Goal: Task Accomplishment & Management: Manage account settings

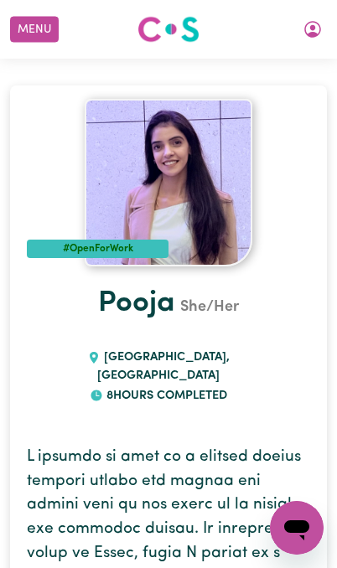
click at [323, 22] on button "My Account" at bounding box center [312, 29] width 35 height 28
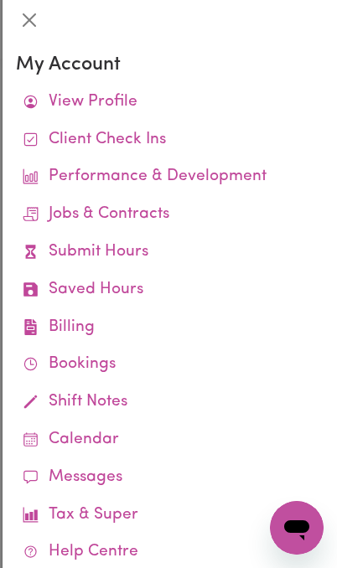
click at [154, 216] on link "Jobs & Contracts" at bounding box center [170, 215] width 308 height 38
click at [129, 252] on link "Submit Hours" at bounding box center [170, 253] width 308 height 38
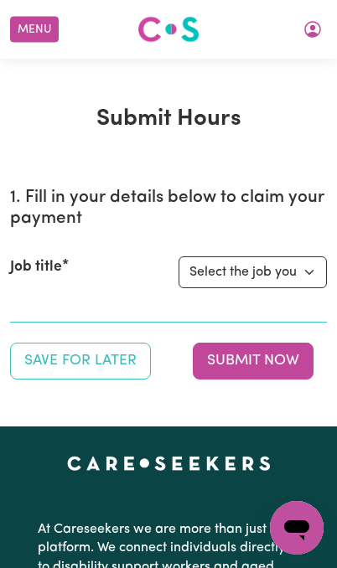
click at [315, 34] on icon "My Account" at bounding box center [312, 29] width 17 height 17
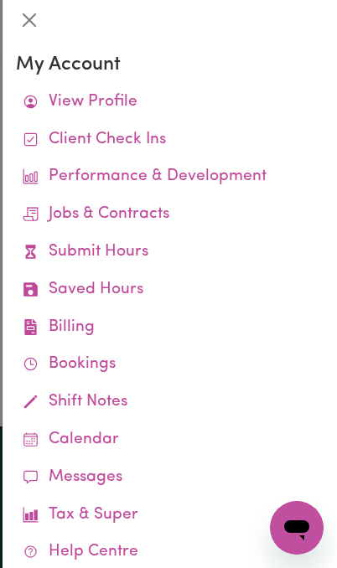
click at [148, 219] on link "Jobs & Contracts" at bounding box center [170, 215] width 308 height 38
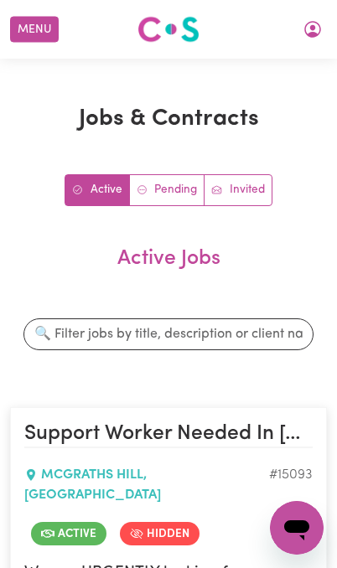
click at [319, 28] on button "My Account" at bounding box center [312, 29] width 35 height 28
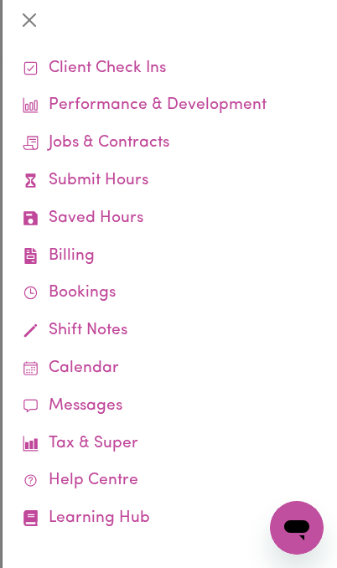
scroll to position [71, 0]
click at [119, 365] on link "Calendar" at bounding box center [170, 369] width 308 height 38
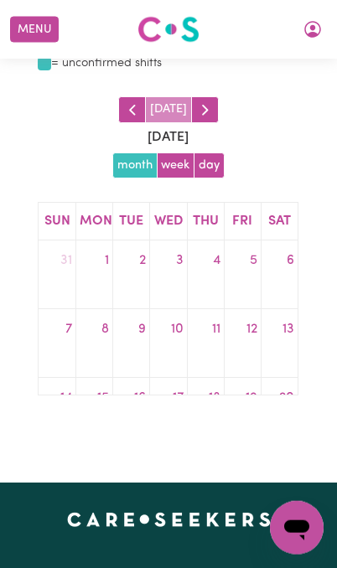
scroll to position [131, 0]
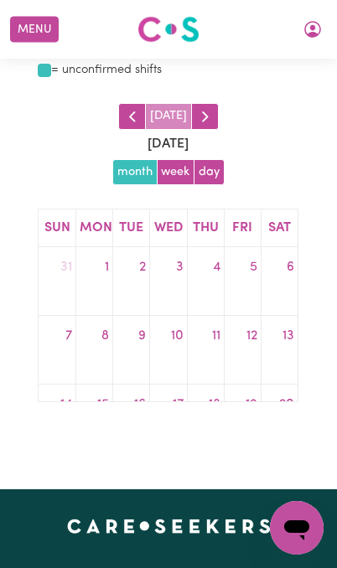
click at [186, 173] on button "week" at bounding box center [176, 172] width 39 height 27
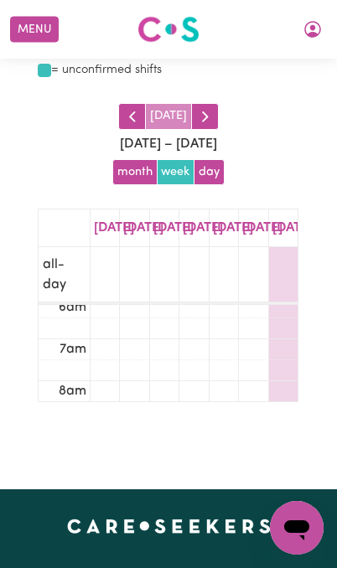
scroll to position [261, 0]
click at [217, 175] on button "day" at bounding box center [209, 172] width 31 height 27
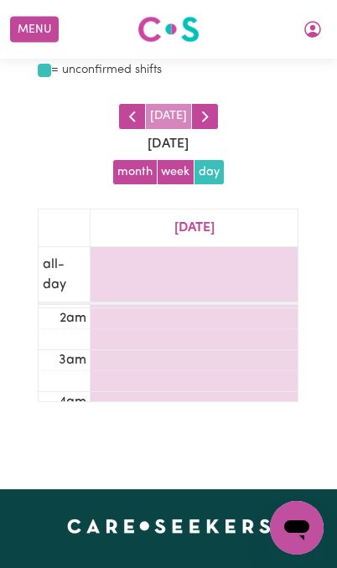
click at [214, 117] on button "button" at bounding box center [205, 116] width 28 height 27
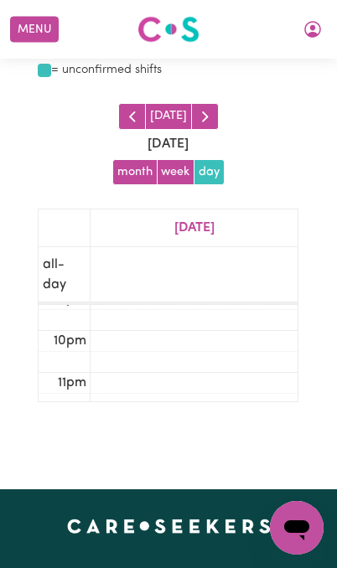
click at [212, 109] on button "button" at bounding box center [205, 116] width 28 height 27
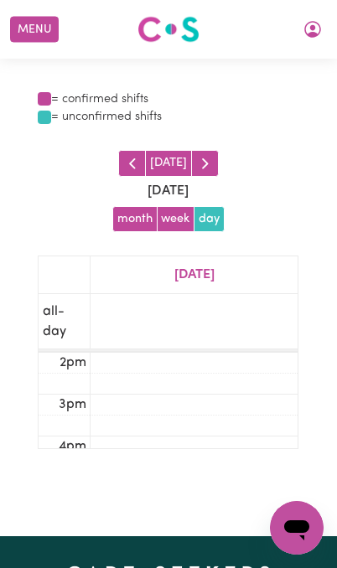
scroll to position [0, 0]
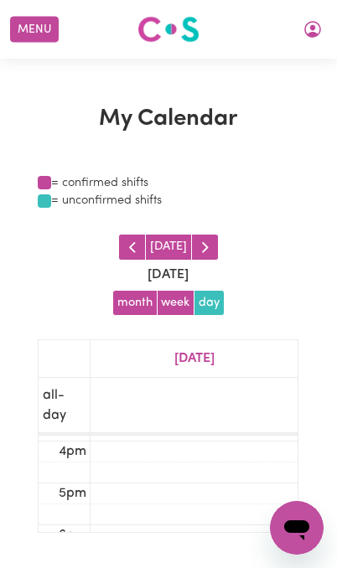
click at [27, 32] on button "Menu" at bounding box center [34, 30] width 49 height 26
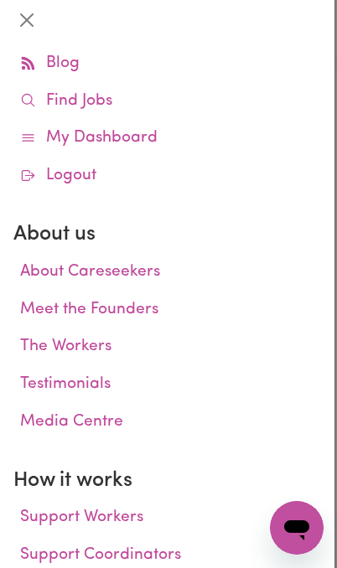
scroll to position [47, 0]
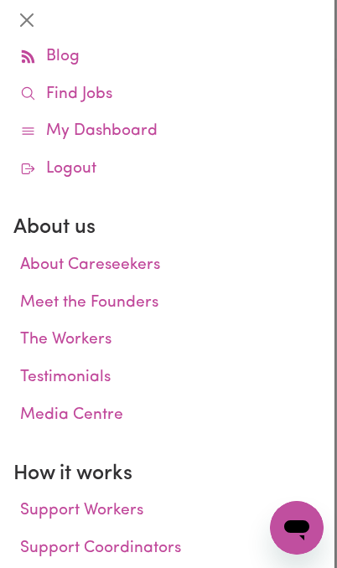
click at [74, 120] on link "My Dashboard" at bounding box center [167, 132] width 308 height 38
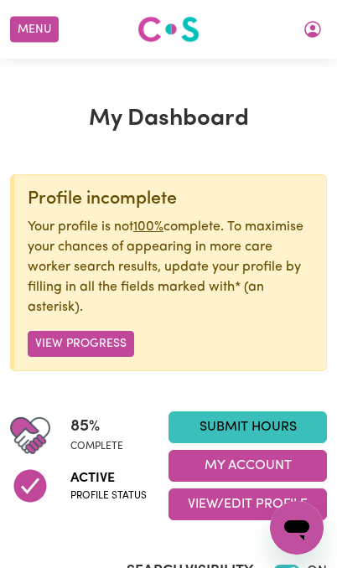
click at [318, 41] on button "My Account" at bounding box center [312, 29] width 35 height 28
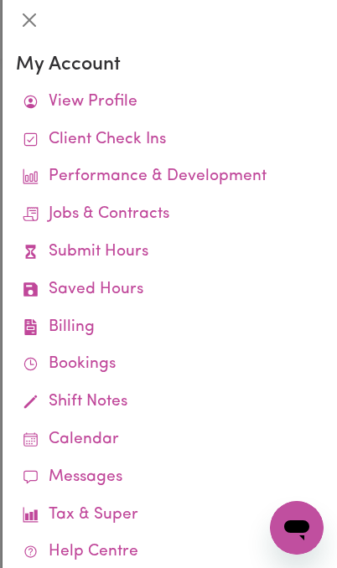
click at [24, 29] on button "Close" at bounding box center [29, 20] width 27 height 27
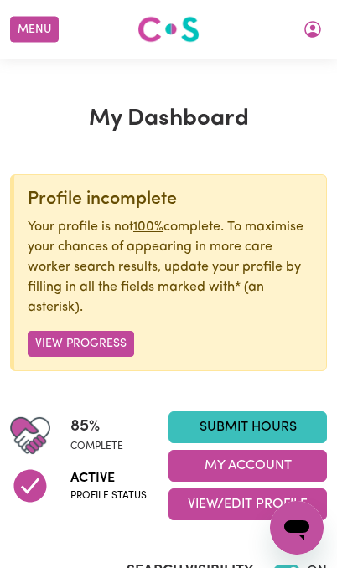
click at [312, 40] on button "My Account" at bounding box center [312, 29] width 35 height 28
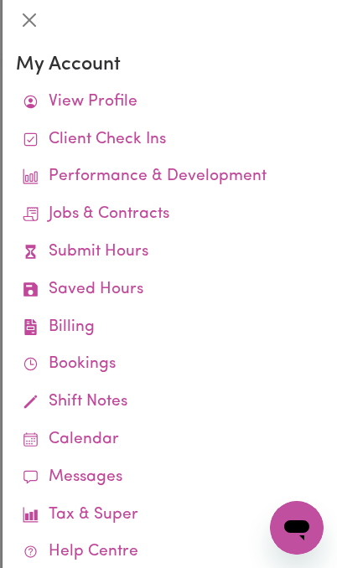
click at [32, 27] on button "Close" at bounding box center [29, 20] width 27 height 27
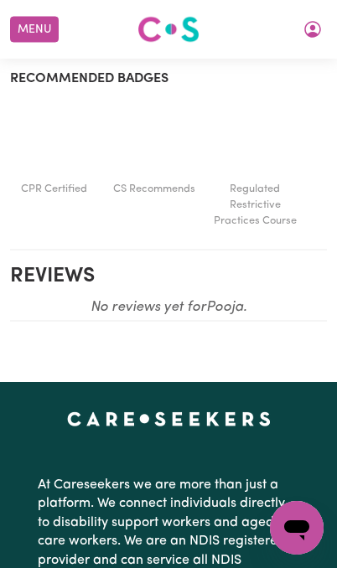
scroll to position [1243, 0]
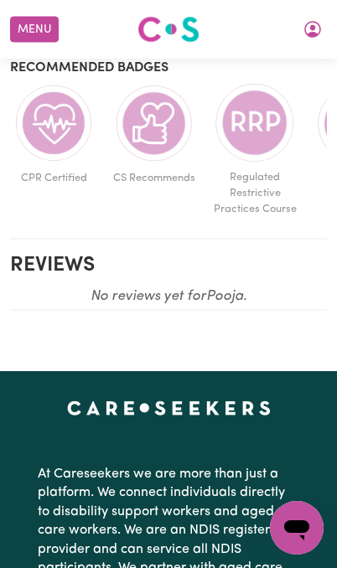
click at [318, 33] on icon "My Account" at bounding box center [313, 29] width 20 height 20
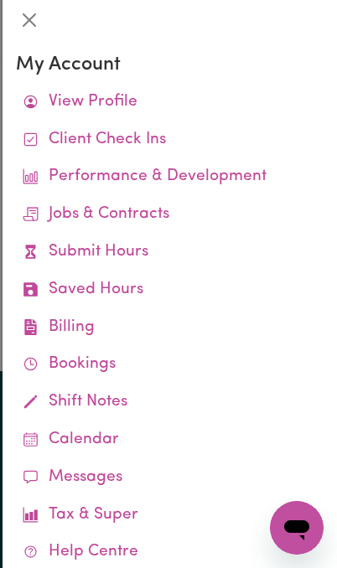
click at [120, 359] on link "Bookings" at bounding box center [170, 365] width 308 height 38
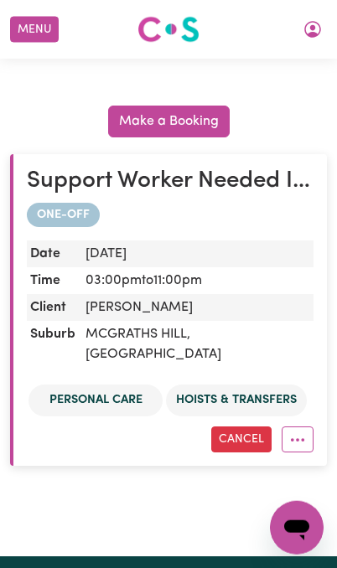
scroll to position [334, 0]
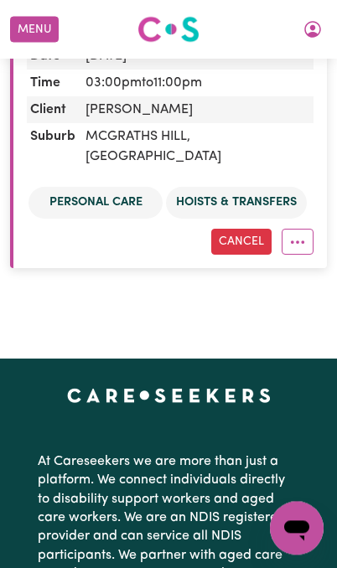
click at [304, 229] on button "More options" at bounding box center [298, 242] width 32 height 26
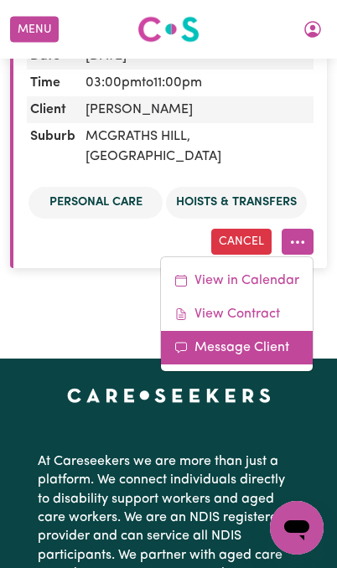
click at [266, 331] on link "Message Client" at bounding box center [237, 348] width 152 height 34
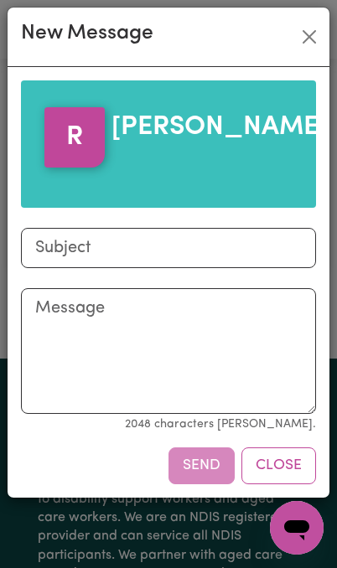
click at [313, 39] on button "Close" at bounding box center [309, 36] width 27 height 27
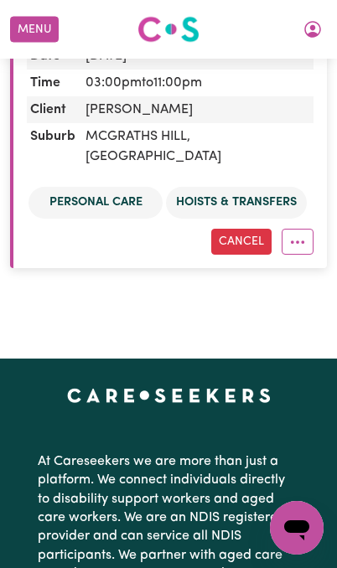
click at [298, 234] on icon "More options" at bounding box center [297, 242] width 17 height 17
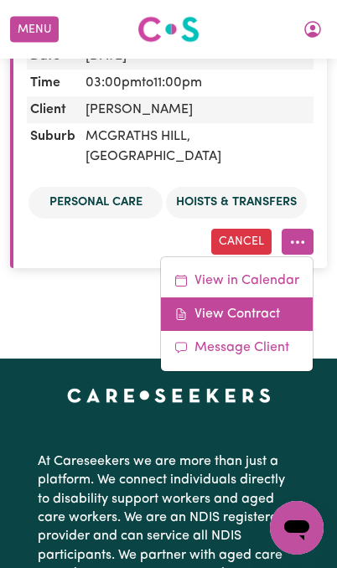
click at [271, 297] on link "View Contract" at bounding box center [237, 314] width 152 height 34
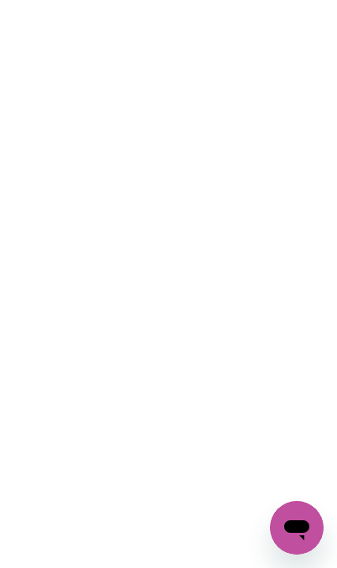
scroll to position [0, 0]
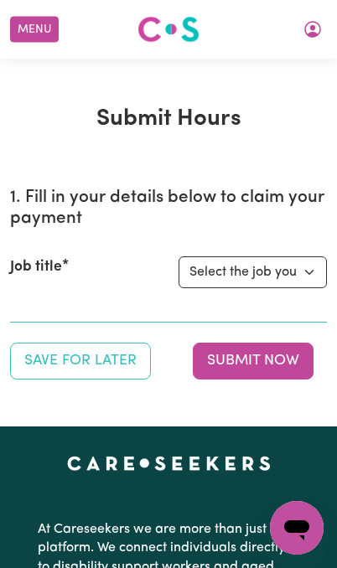
click at [329, 13] on div "Menu About us How it works Safety & resources Blog Find jobs Pooja" at bounding box center [168, 29] width 337 height 39
click at [32, 35] on button "Menu" at bounding box center [34, 30] width 49 height 26
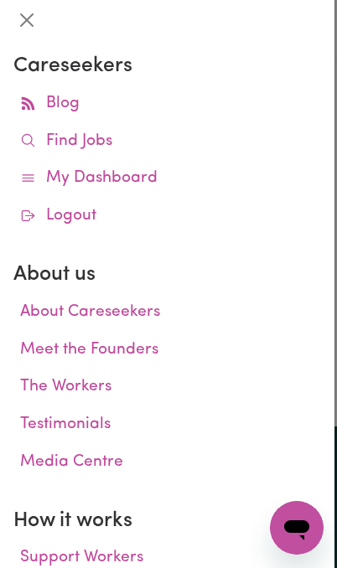
click at [127, 313] on link "About Careseekers" at bounding box center [167, 313] width 308 height 38
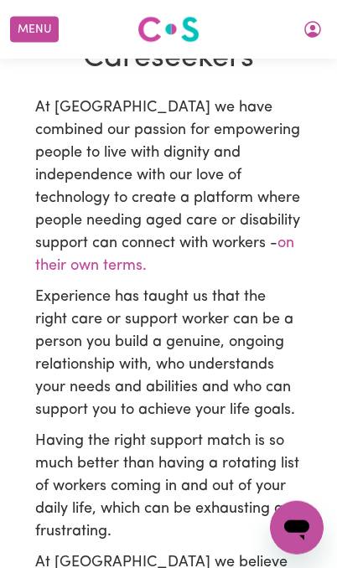
click at [314, 34] on icon "My Account" at bounding box center [312, 29] width 17 height 17
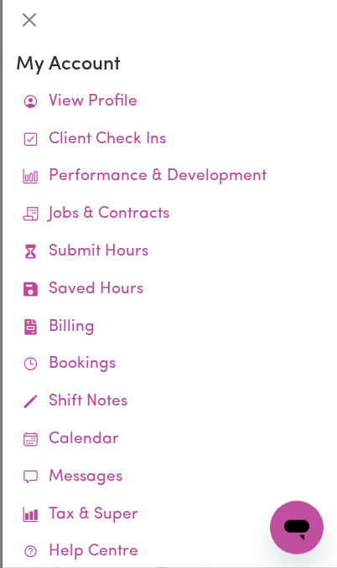
click at [132, 285] on link "Saved Hours" at bounding box center [170, 291] width 308 height 38
click at [127, 290] on link "Saved Hours" at bounding box center [170, 291] width 308 height 38
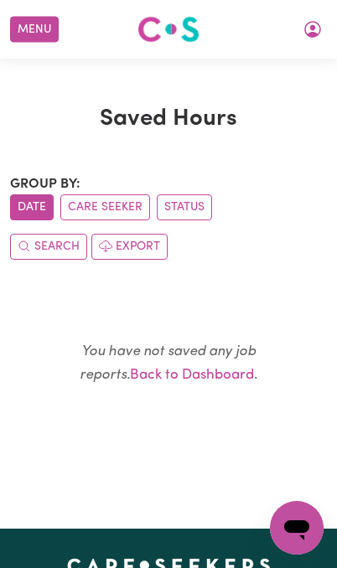
click at [120, 210] on button "Care Seeker" at bounding box center [105, 207] width 90 height 26
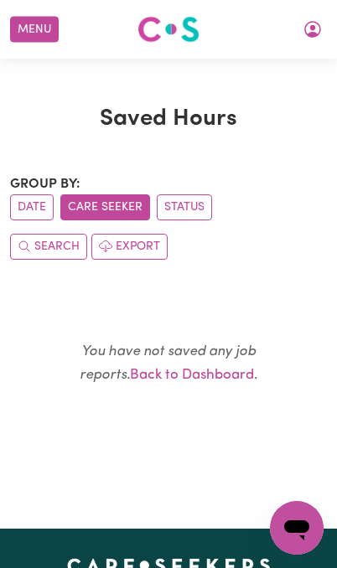
click at [196, 215] on button "Status" at bounding box center [184, 207] width 55 height 26
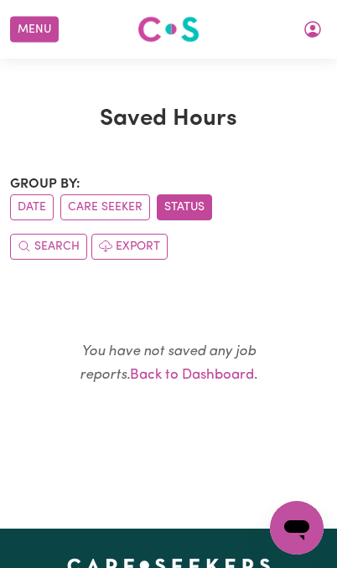
click at [44, 26] on button "Menu" at bounding box center [34, 30] width 49 height 26
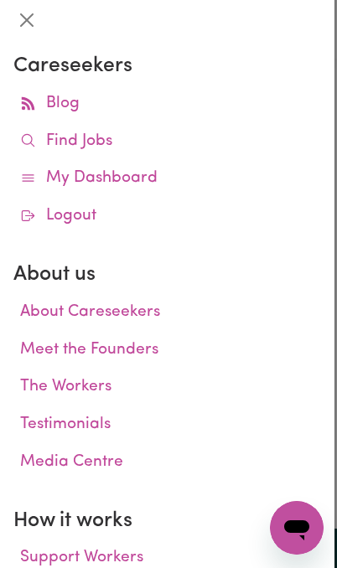
click at [99, 387] on link "The Workers" at bounding box center [167, 388] width 308 height 38
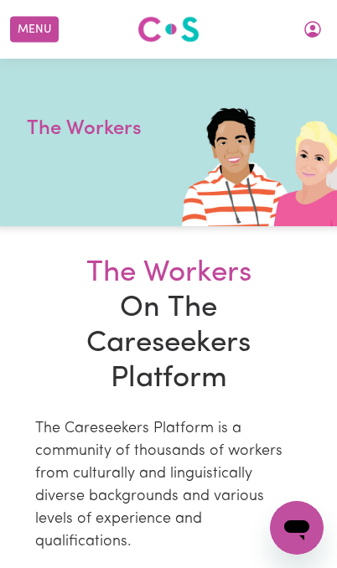
click at [310, 22] on icon "My Account" at bounding box center [312, 29] width 17 height 17
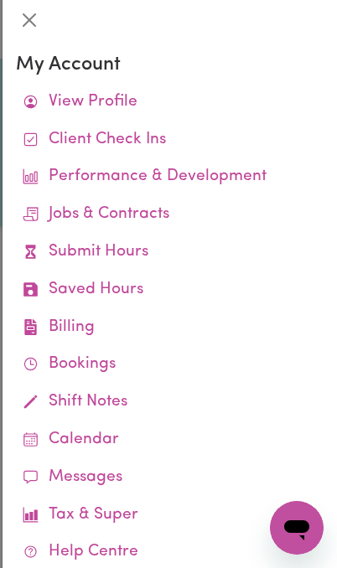
click at [152, 107] on link "View Profile" at bounding box center [170, 103] width 308 height 38
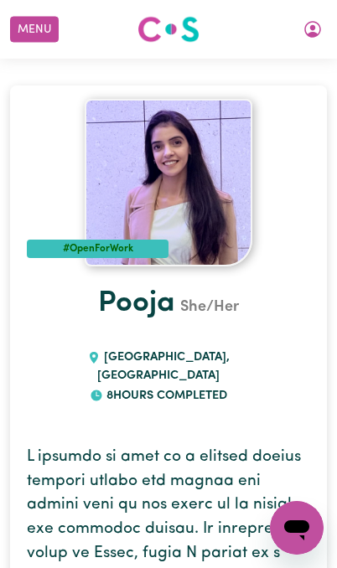
click at [303, 42] on button "My Account" at bounding box center [312, 29] width 35 height 28
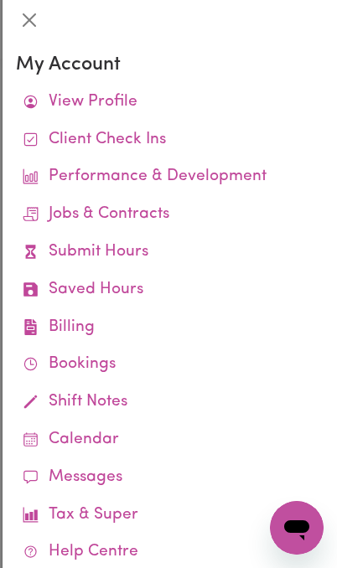
click at [39, 24] on button "Close" at bounding box center [29, 20] width 27 height 27
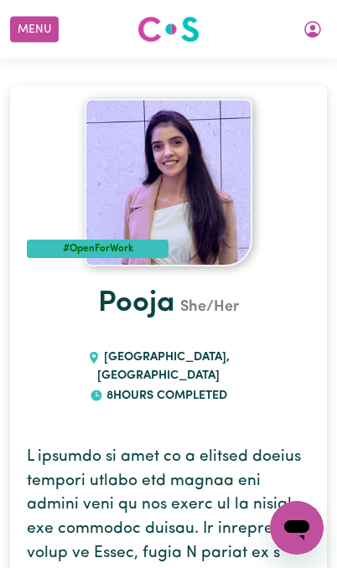
click at [314, 41] on button "My Account" at bounding box center [312, 29] width 35 height 28
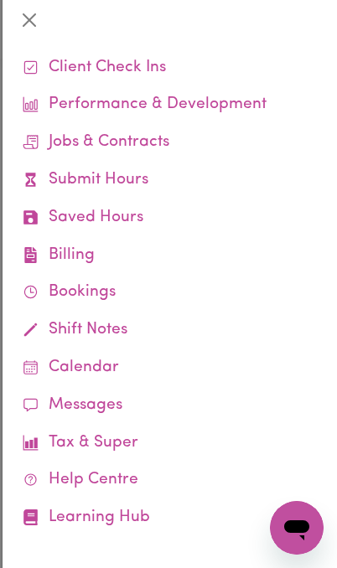
scroll to position [71, 0]
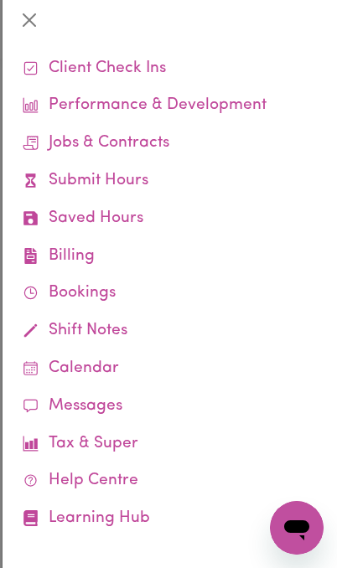
click at [70, 297] on link "Bookings" at bounding box center [170, 294] width 308 height 38
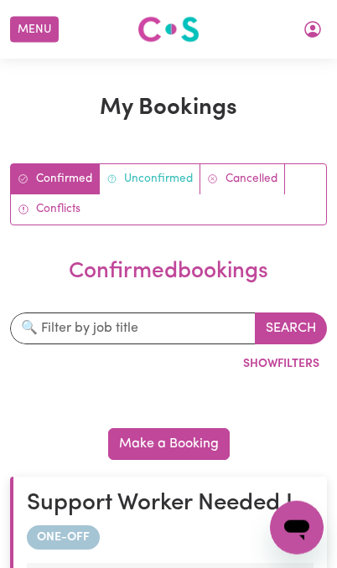
click at [170, 181] on link "Unconfirmed" at bounding box center [150, 179] width 101 height 30
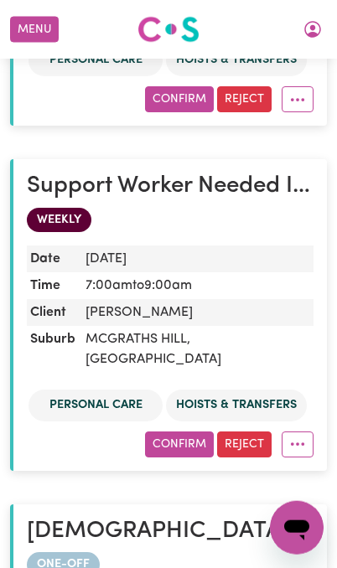
scroll to position [675, 0]
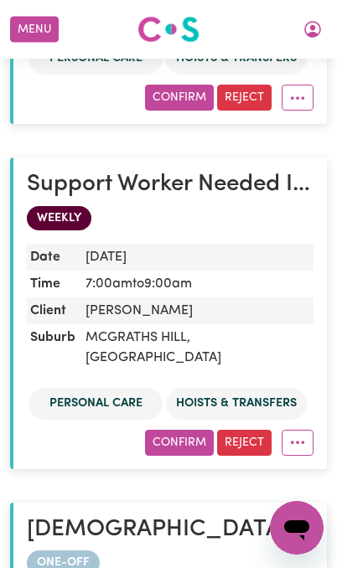
click at [178, 430] on button "Confirm" at bounding box center [179, 443] width 69 height 26
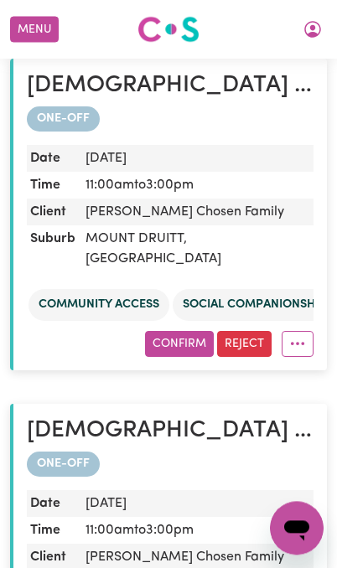
click at [307, 331] on button "More options" at bounding box center [298, 344] width 32 height 26
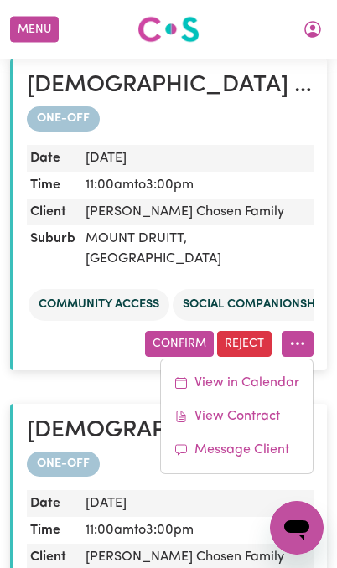
click at [294, 225] on dd "[GEOGRAPHIC_DATA] , [GEOGRAPHIC_DATA]" at bounding box center [196, 248] width 235 height 47
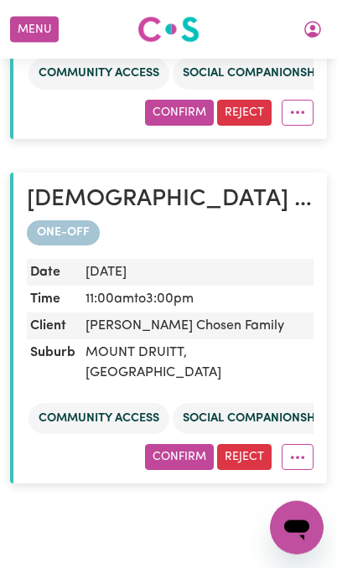
scroll to position [1352, 0]
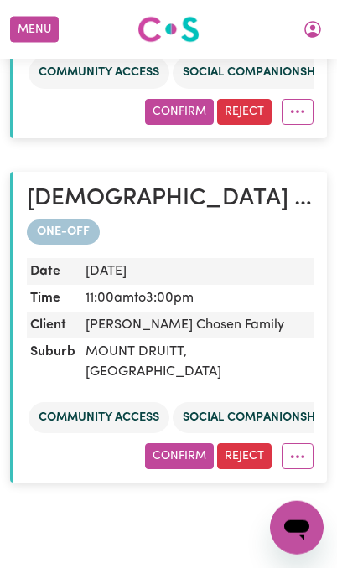
click at [303, 443] on button "More options" at bounding box center [298, 456] width 32 height 26
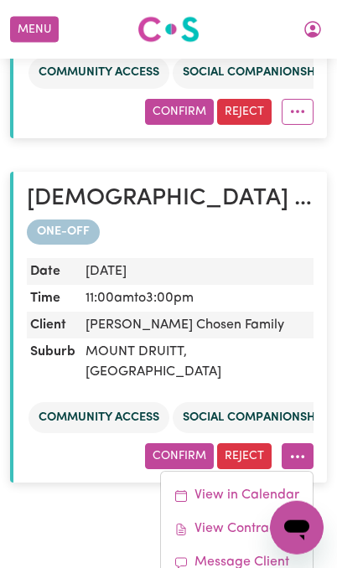
click at [299, 339] on dd "[GEOGRAPHIC_DATA] , [GEOGRAPHIC_DATA]" at bounding box center [196, 362] width 235 height 47
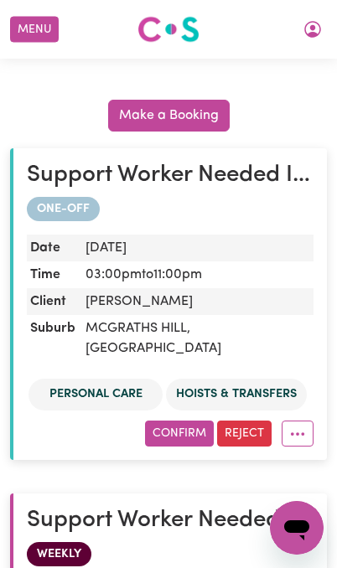
scroll to position [355, 0]
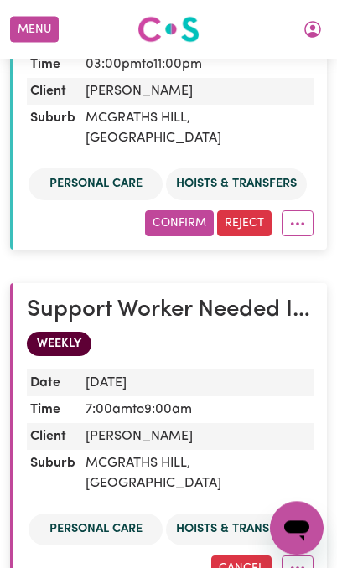
click at [297, 211] on button "More options" at bounding box center [298, 223] width 32 height 26
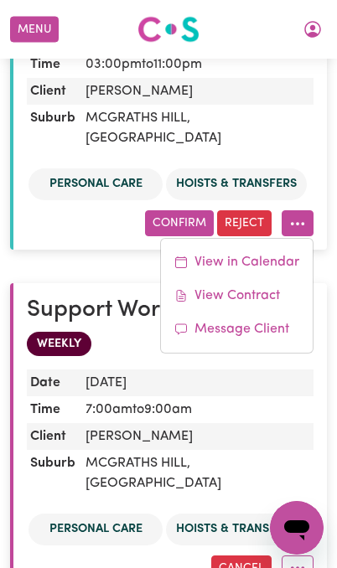
click at [246, 423] on dd "[PERSON_NAME]" at bounding box center [196, 436] width 235 height 27
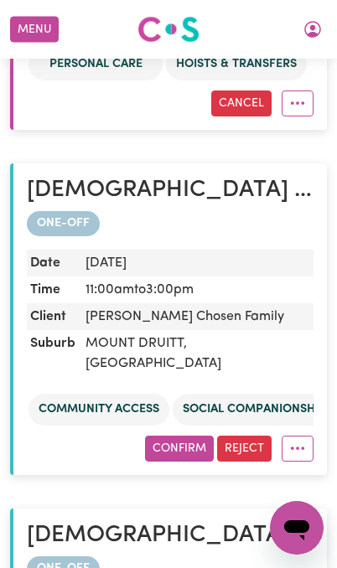
scroll to position [1016, 0]
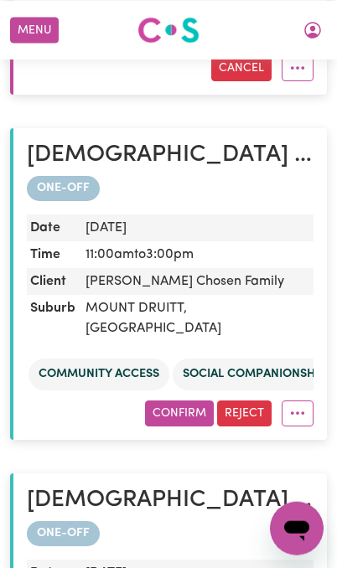
click at [303, 404] on icon "More options" at bounding box center [297, 412] width 17 height 17
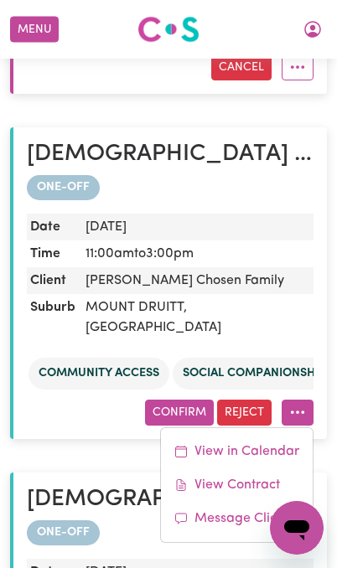
click at [308, 286] on div "ONE-OFF Date [DATE] Time 11:00am to 3:00pm Client [PERSON_NAME] Chosen Family S…" at bounding box center [170, 300] width 287 height 250
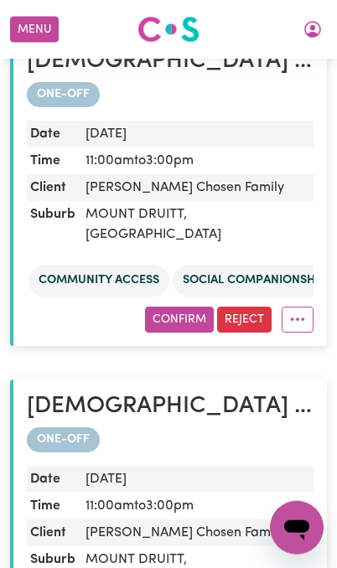
scroll to position [1144, 0]
click at [254, 393] on h2 "[DEMOGRAPHIC_DATA] Support Worker Needed In [GEOGRAPHIC_DATA], [GEOGRAPHIC_DATA]" at bounding box center [170, 407] width 287 height 28
click at [210, 393] on h2 "[DEMOGRAPHIC_DATA] Support Worker Needed In [GEOGRAPHIC_DATA], [GEOGRAPHIC_DATA]" at bounding box center [170, 407] width 287 height 28
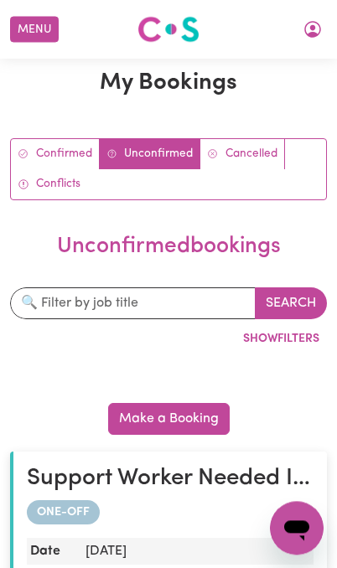
click at [264, 160] on link "Cancelled" at bounding box center [242, 154] width 85 height 30
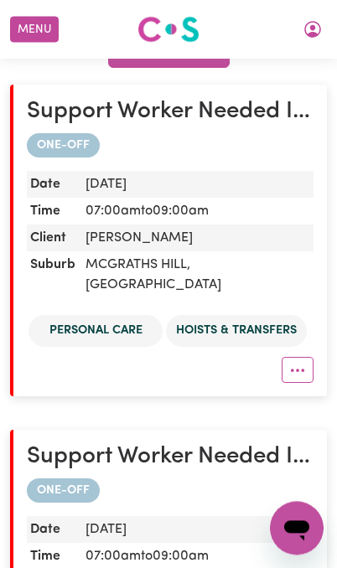
scroll to position [405, 0]
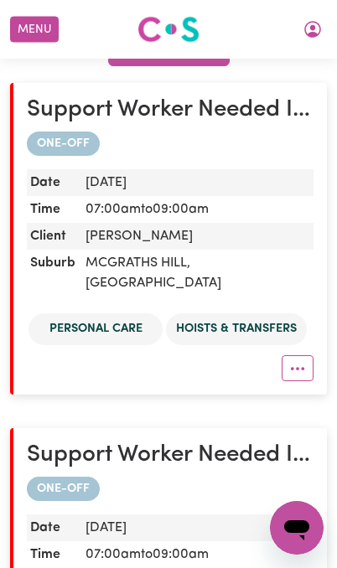
click at [303, 355] on button "More options" at bounding box center [298, 368] width 32 height 26
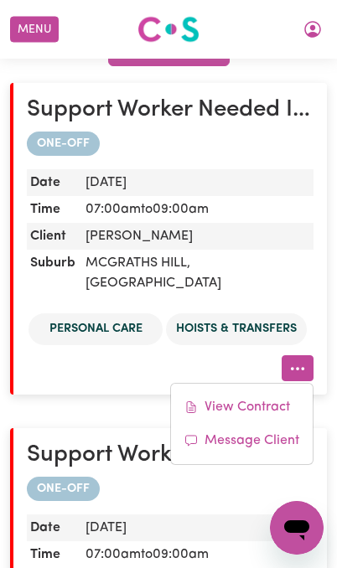
click at [307, 236] on dd "[PERSON_NAME]" at bounding box center [196, 236] width 235 height 27
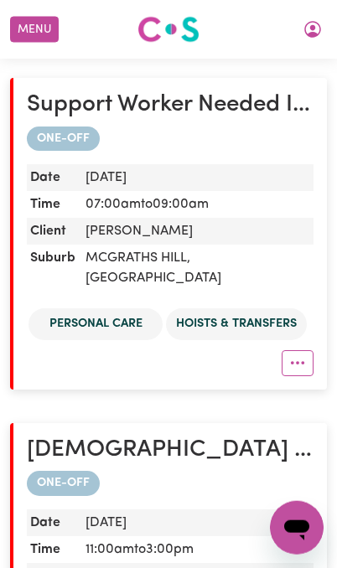
scroll to position [757, 0]
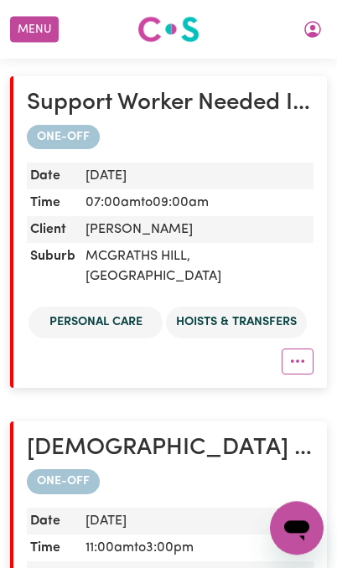
click at [304, 349] on button "More options" at bounding box center [298, 362] width 32 height 26
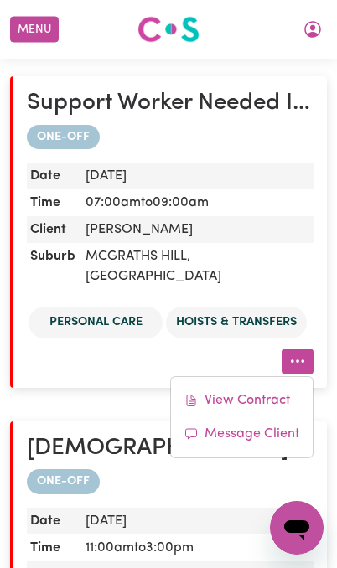
click at [304, 216] on dd "[PERSON_NAME]" at bounding box center [196, 229] width 235 height 27
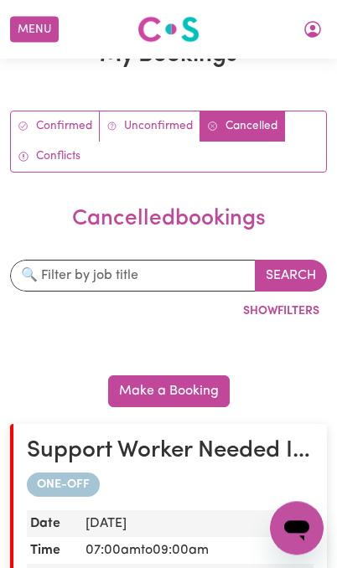
scroll to position [62, 0]
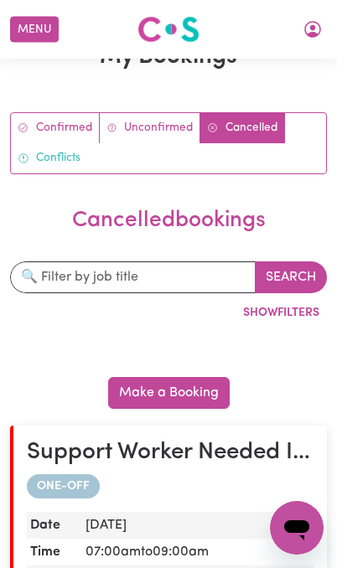
click at [71, 166] on link "Conflicts" at bounding box center [49, 158] width 76 height 30
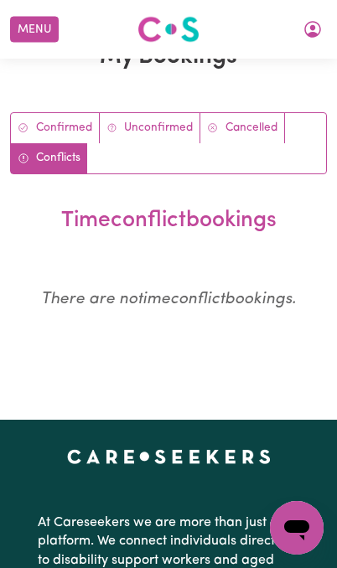
click at [177, 115] on link "Unconfirmed" at bounding box center [150, 128] width 101 height 30
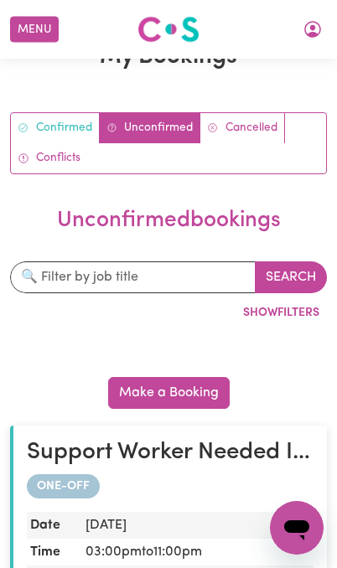
click at [68, 139] on link "Confirmed" at bounding box center [55, 128] width 89 height 30
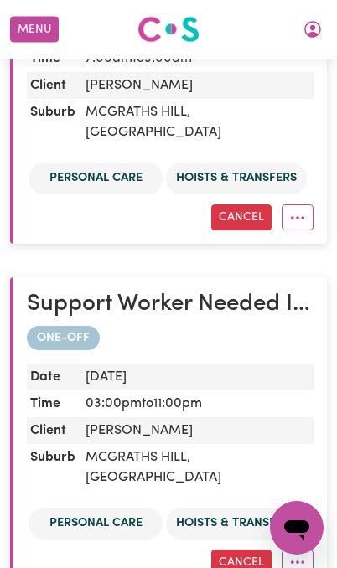
scroll to position [586, 0]
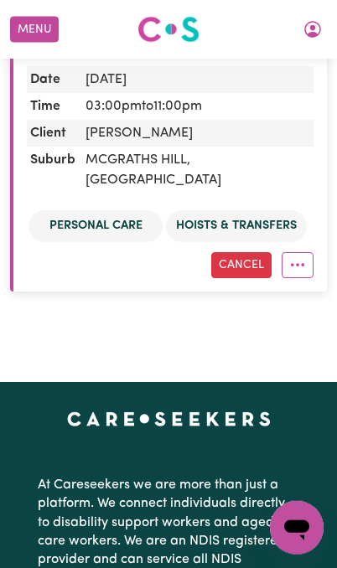
click at [305, 256] on icon "More options" at bounding box center [297, 264] width 17 height 17
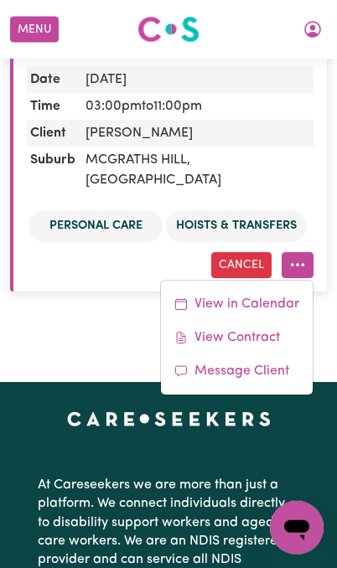
click at [300, 147] on dd "[GEOGRAPHIC_DATA] , [GEOGRAPHIC_DATA]" at bounding box center [196, 170] width 235 height 47
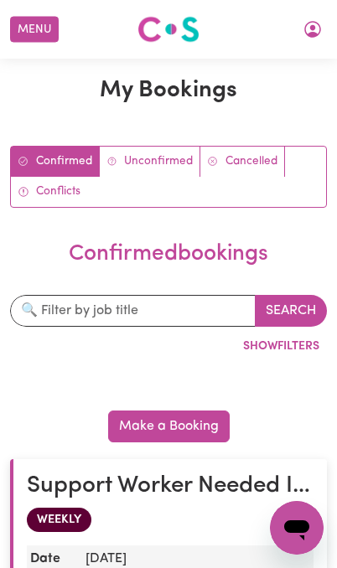
scroll to position [0, 0]
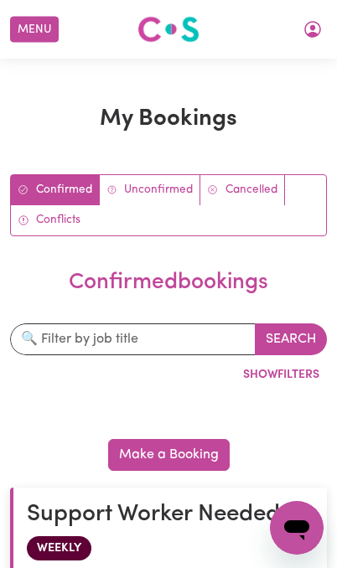
click at [259, 194] on link "Cancelled" at bounding box center [242, 190] width 85 height 30
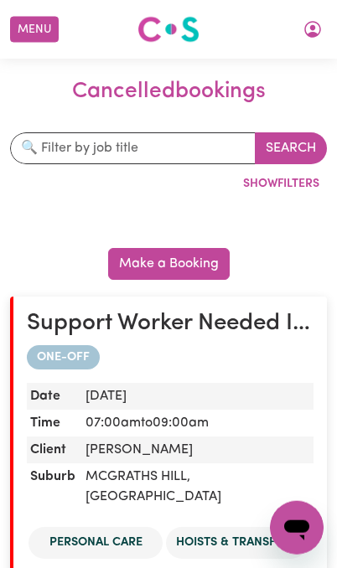
scroll to position [192, 0]
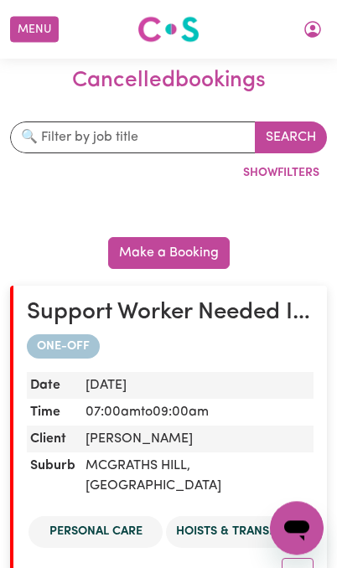
click at [280, 325] on article "Support Worker Needed In [GEOGRAPHIC_DATA], [GEOGRAPHIC_DATA] ONE-OFF Date [DAT…" at bounding box center [168, 442] width 317 height 312
click at [308, 558] on button "More options" at bounding box center [298, 571] width 32 height 26
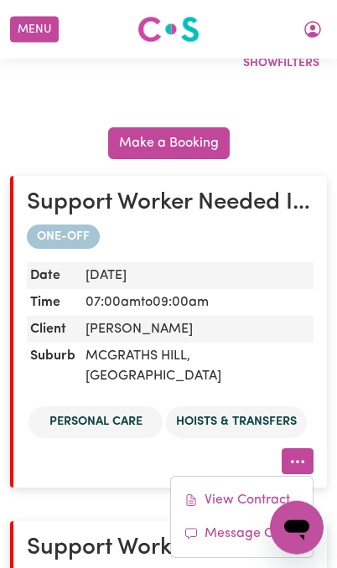
scroll to position [316, 0]
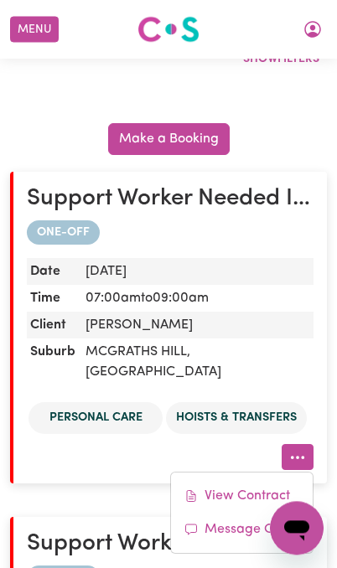
click at [265, 479] on link "View Contract" at bounding box center [242, 496] width 142 height 34
